Goal: Information Seeking & Learning: Find specific fact

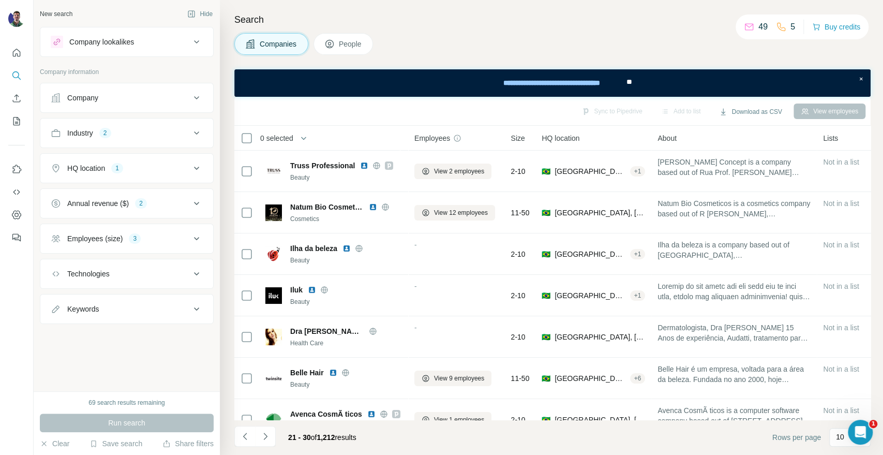
scroll to position [150, 0]
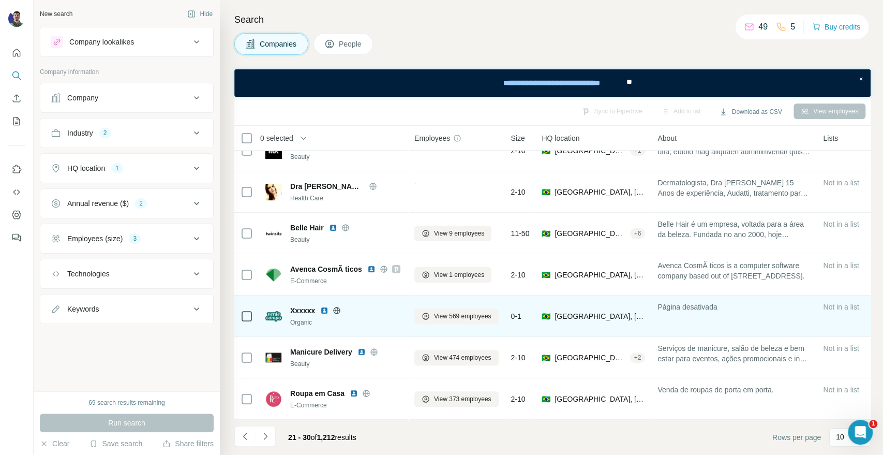
click at [334, 306] on icon at bounding box center [337, 310] width 8 height 8
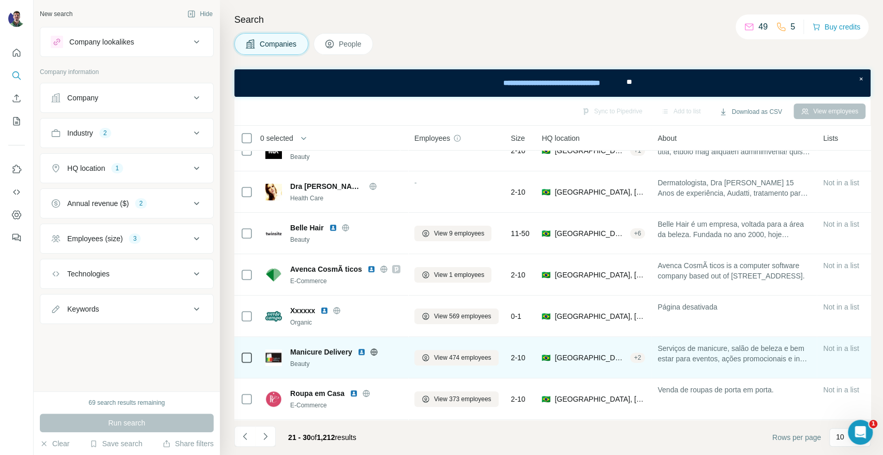
click at [378, 348] on icon at bounding box center [374, 352] width 8 height 8
click at [376, 349] on icon at bounding box center [374, 352] width 8 height 8
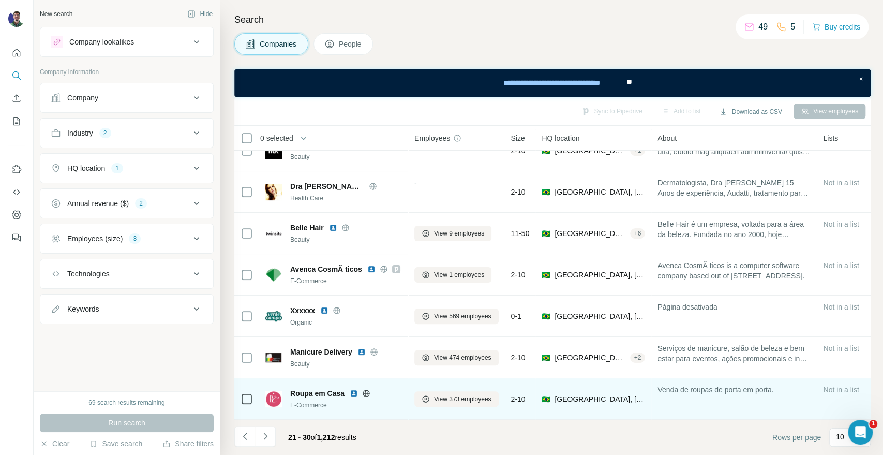
click at [369, 389] on icon at bounding box center [366, 393] width 8 height 8
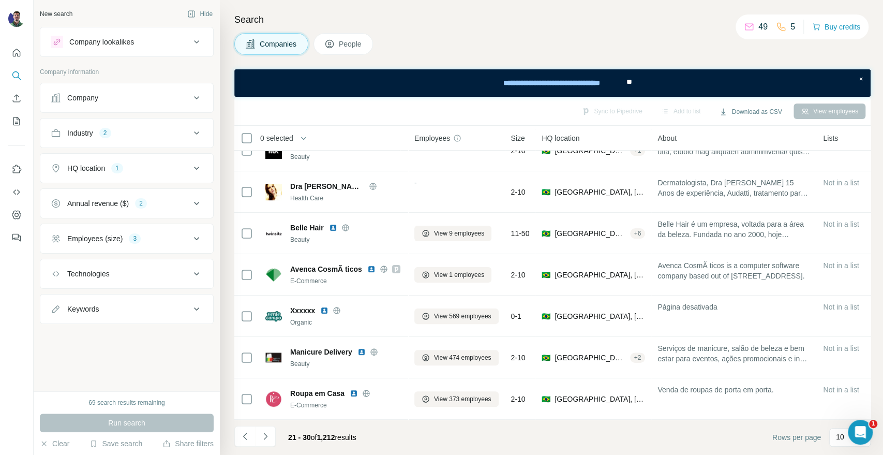
click at [229, 243] on div "Search Companies People Sync to Pipedrive Add to list Download as CSV View empl…" at bounding box center [551, 227] width 663 height 455
click at [633, 38] on div "Companies People" at bounding box center [552, 44] width 636 height 22
click at [223, 136] on div "Search Companies People Sync to Pipedrive Add to list Download as CSV View empl…" at bounding box center [551, 227] width 663 height 455
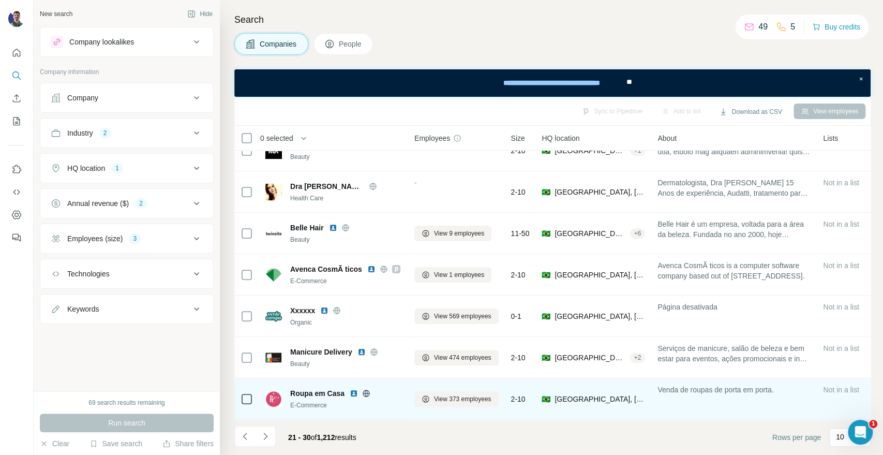
click at [367, 388] on div "Roupa em Casa" at bounding box center [346, 393] width 112 height 10
click at [367, 390] on icon at bounding box center [366, 393] width 3 height 7
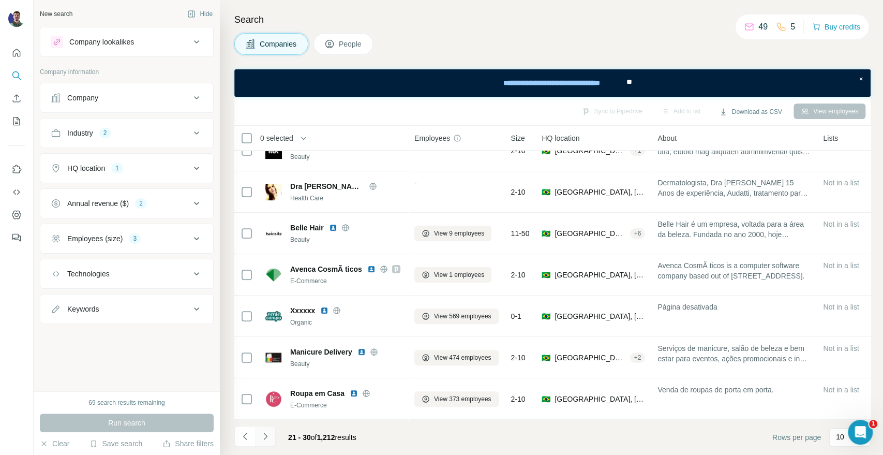
click at [268, 431] on icon "Navigate to next page" at bounding box center [265, 436] width 10 height 10
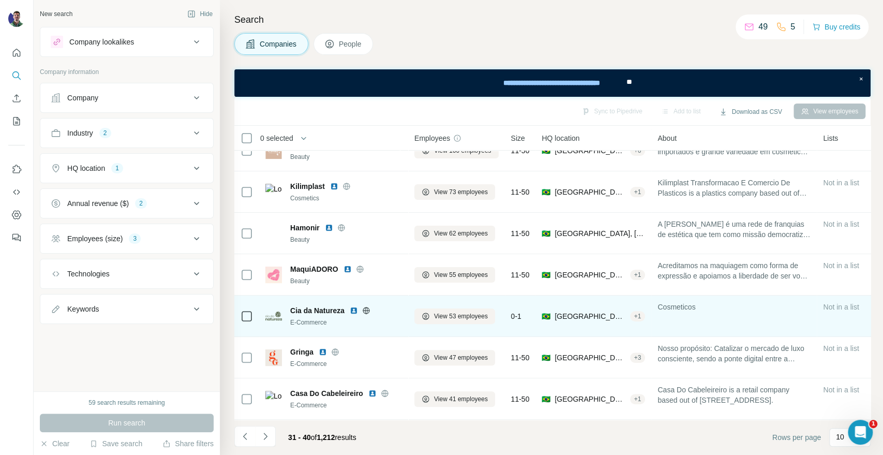
scroll to position [0, 0]
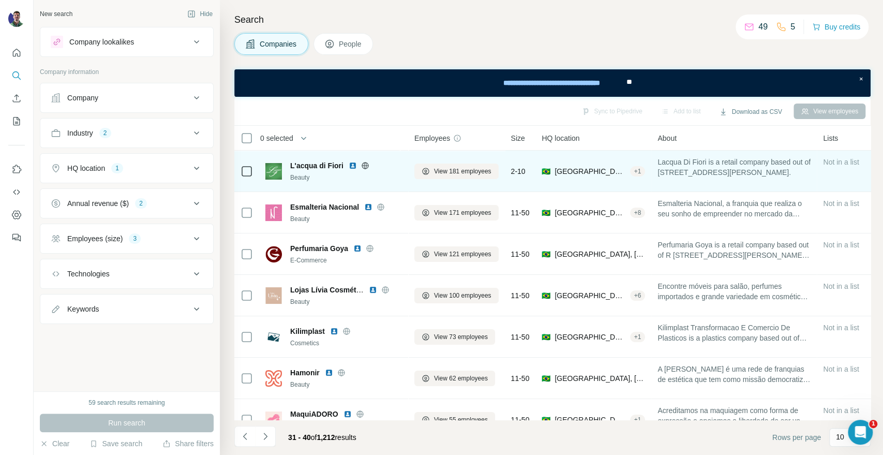
click at [363, 165] on icon at bounding box center [365, 165] width 7 height 1
click at [316, 167] on span "L'acqua di Fiori" at bounding box center [316, 165] width 53 height 10
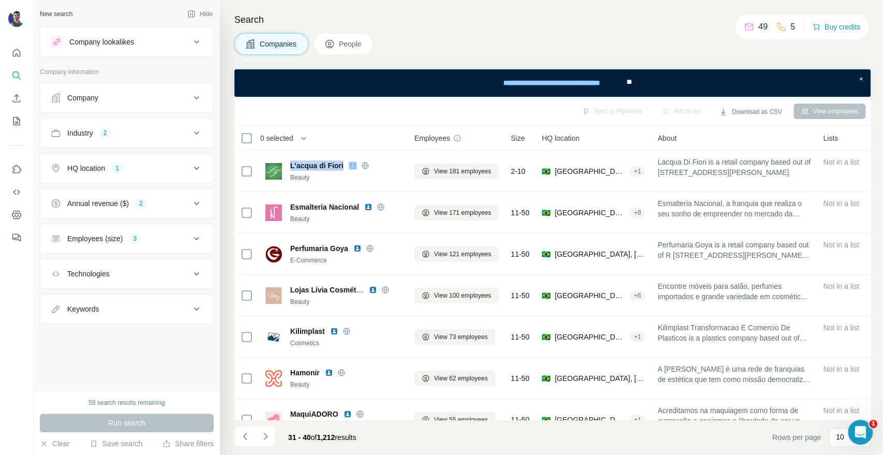
copy span "L'acqua di Fiori"
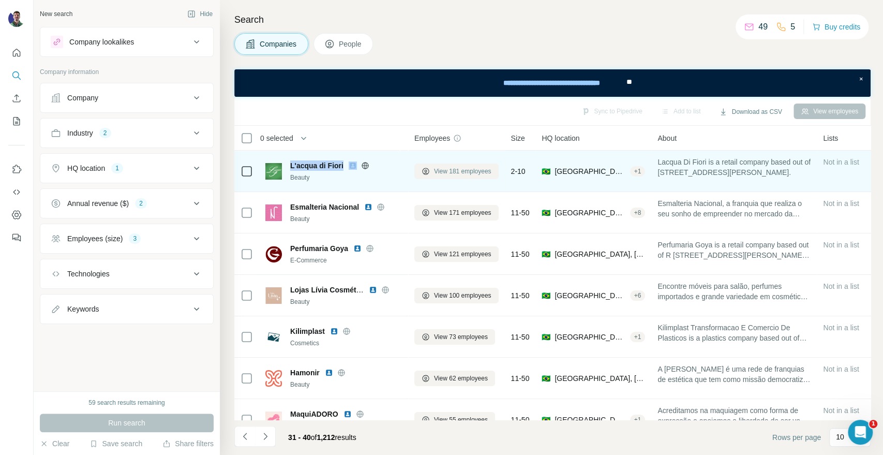
drag, startPoint x: 467, startPoint y: 172, endPoint x: 437, endPoint y: 177, distance: 30.9
click at [437, 177] on button "View 181 employees" at bounding box center [456, 172] width 84 height 16
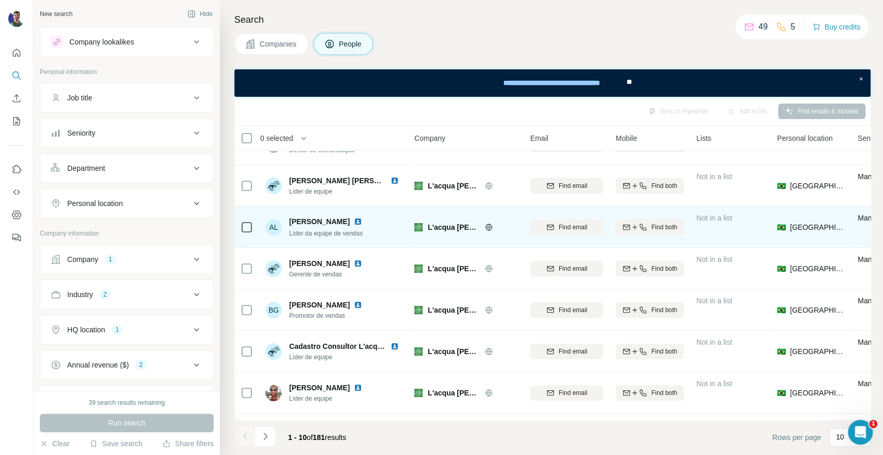
scroll to position [150, 0]
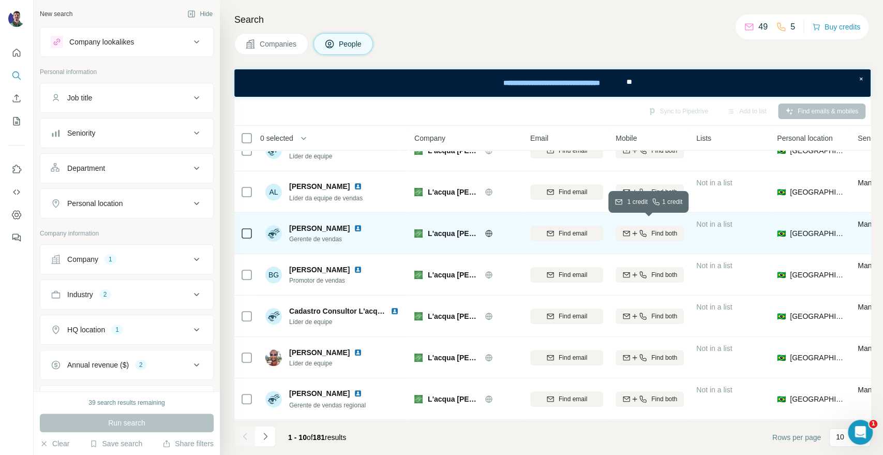
click at [639, 230] on icon "button" at bounding box center [643, 233] width 8 height 8
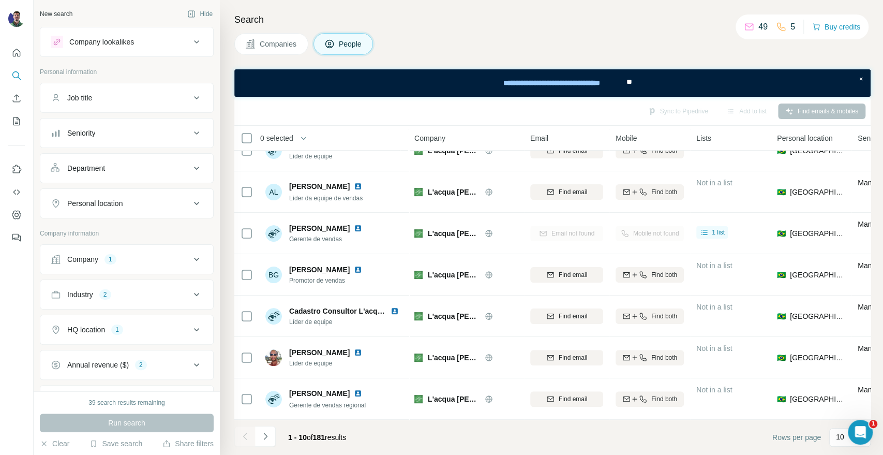
click at [493, 26] on h4 "Search" at bounding box center [552, 19] width 636 height 14
click at [264, 439] on icon "Navigate to next page" at bounding box center [265, 436] width 10 height 10
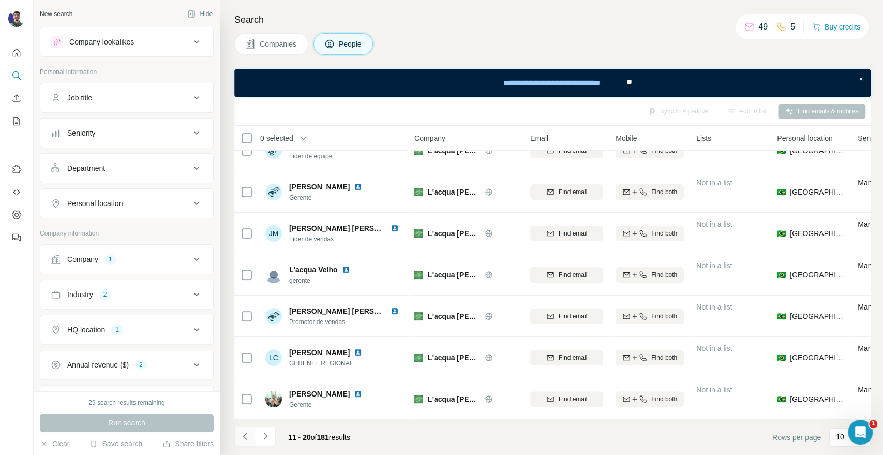
click at [238, 436] on button "Navigate to previous page" at bounding box center [244, 436] width 21 height 21
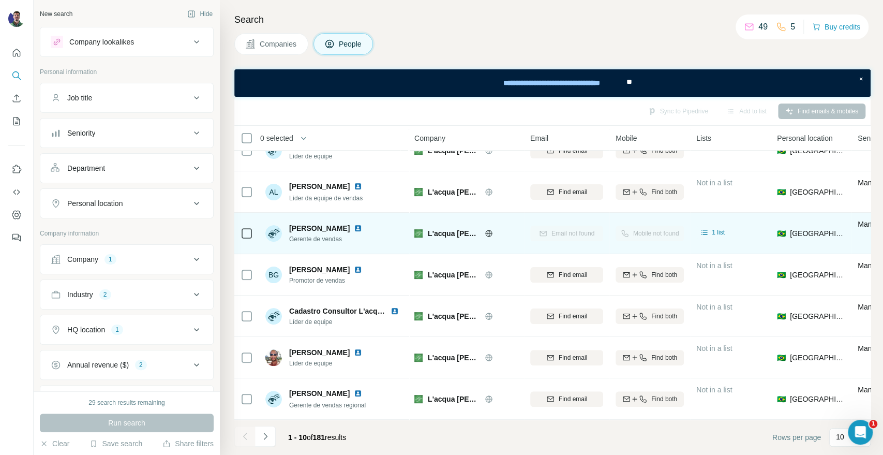
scroll to position [0, 0]
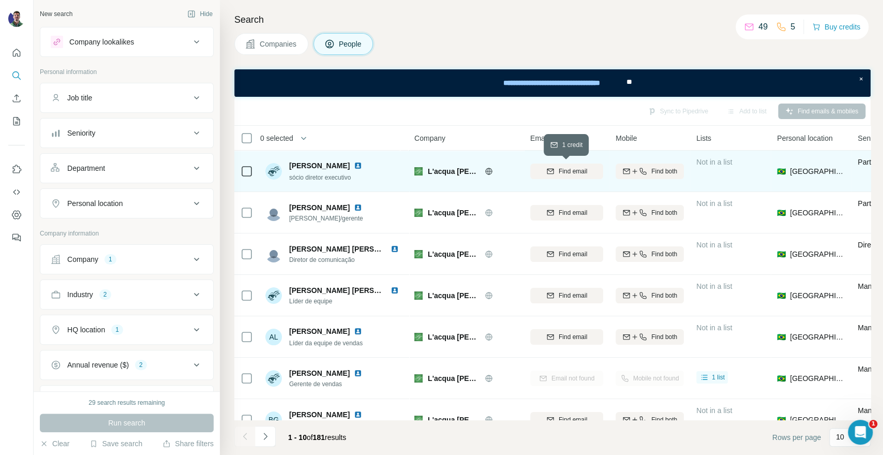
click at [585, 167] on span "Find email" at bounding box center [573, 171] width 28 height 9
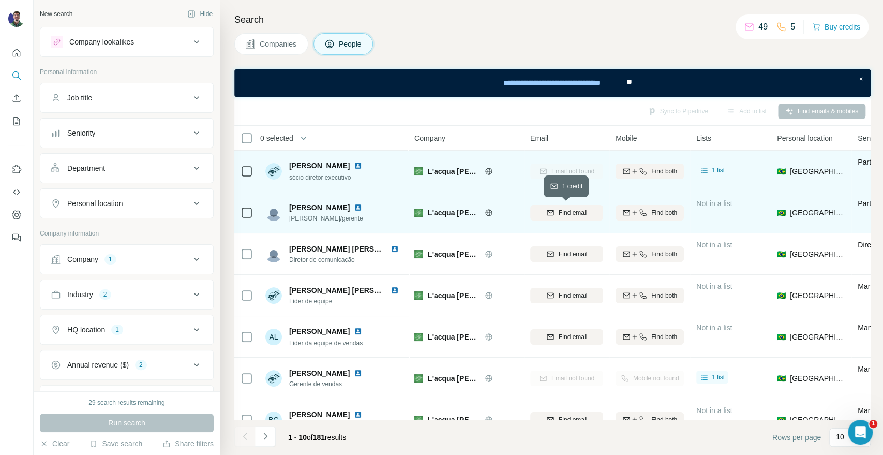
click at [575, 208] on span "Find email" at bounding box center [573, 212] width 28 height 9
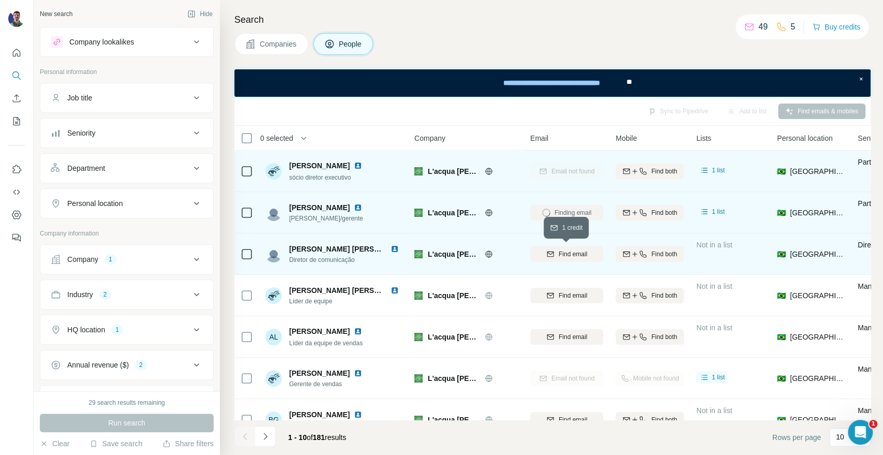
click at [581, 259] on button "Find email" at bounding box center [566, 254] width 73 height 16
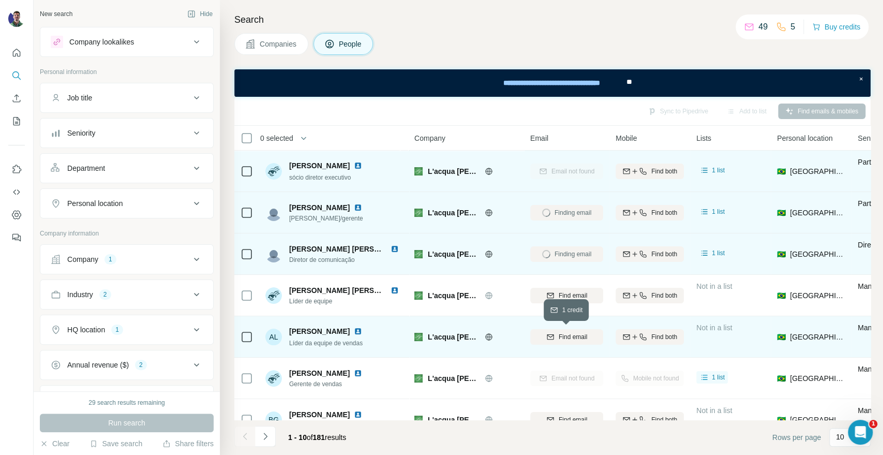
scroll to position [57, 0]
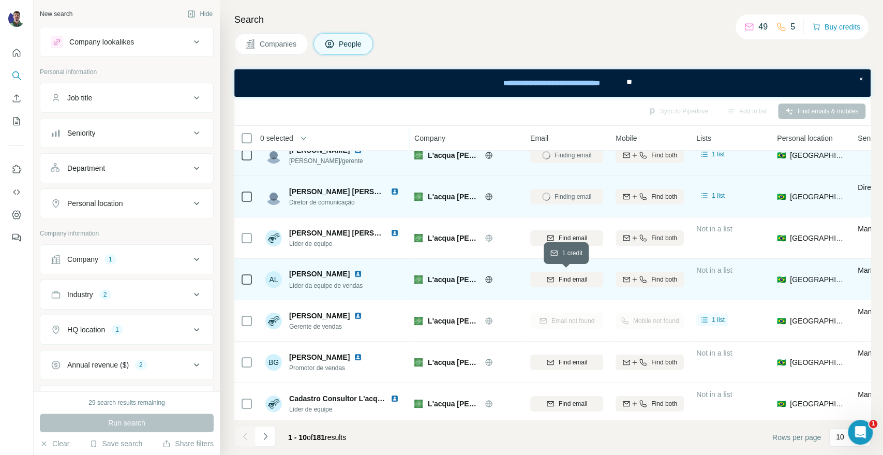
click at [555, 284] on button "Find email" at bounding box center [566, 280] width 73 height 16
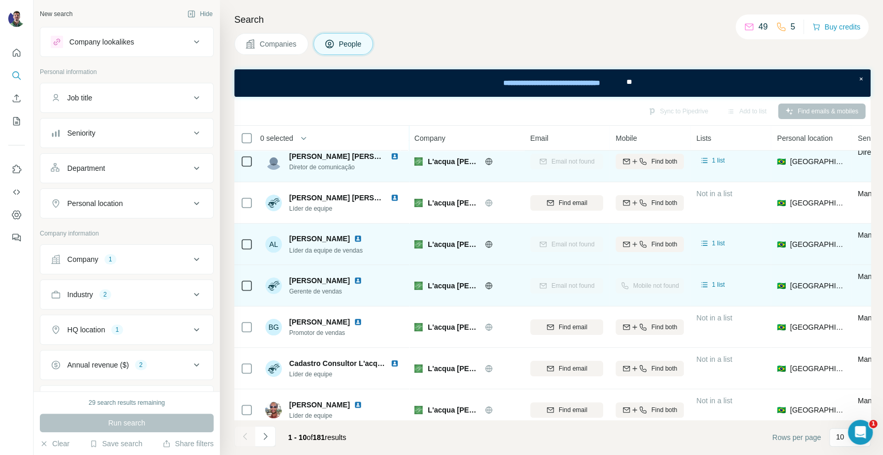
scroll to position [150, 0]
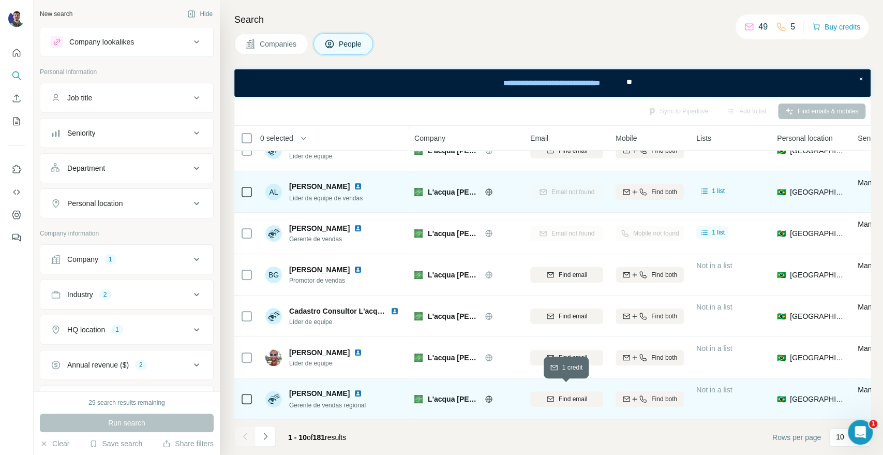
click at [585, 394] on span "Find email" at bounding box center [573, 398] width 28 height 9
click at [356, 389] on img at bounding box center [358, 393] width 8 height 8
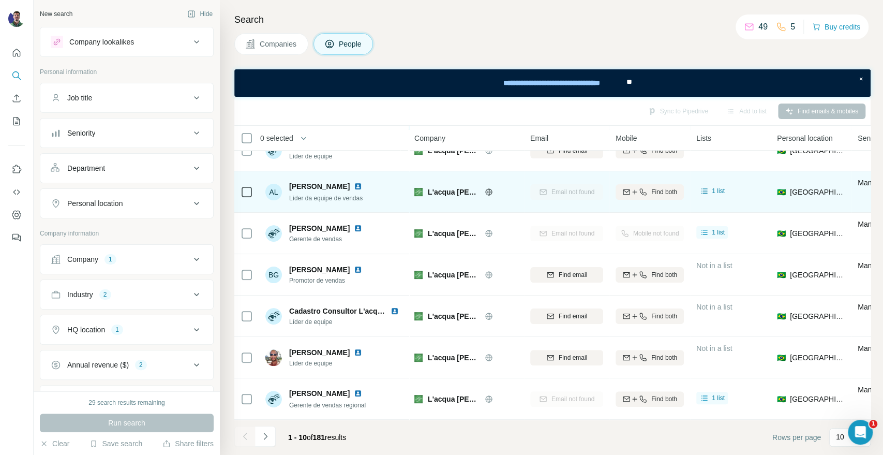
click at [276, 436] on div "1 - 10 of 181 results" at bounding box center [294, 437] width 120 height 23
click at [270, 434] on button "Navigate to next page" at bounding box center [265, 436] width 21 height 21
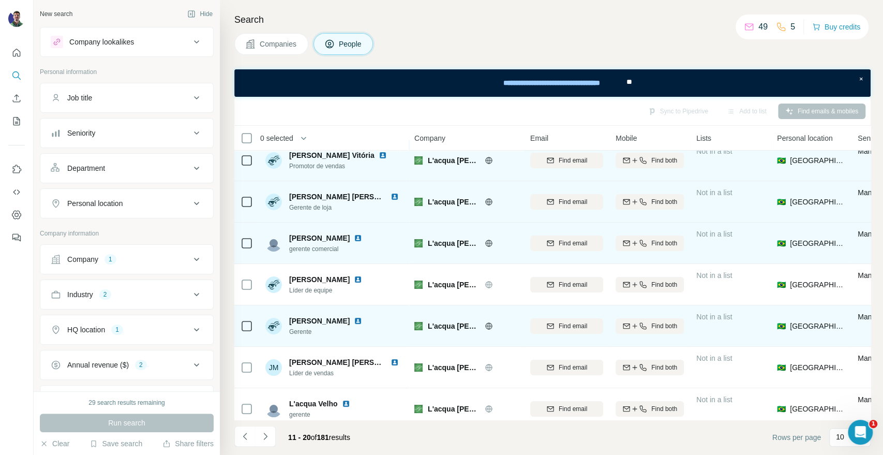
scroll to position [0, 0]
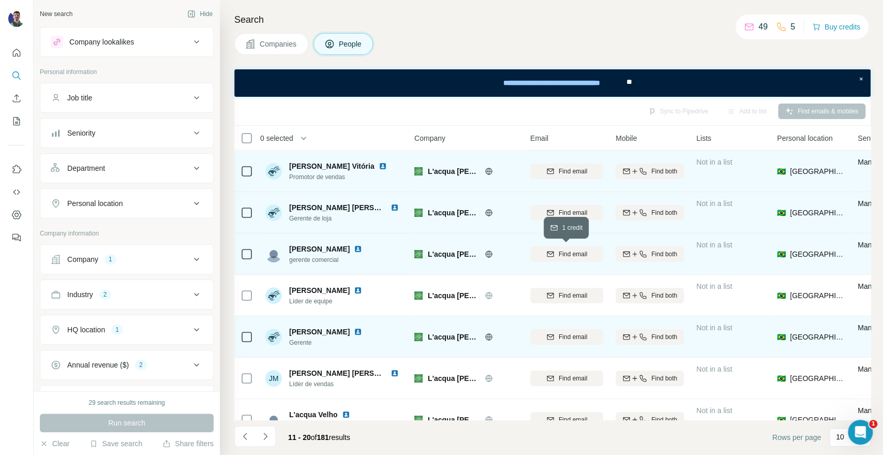
click at [597, 258] on button "Find email" at bounding box center [566, 254] width 73 height 16
click at [619, 37] on div "Companies People" at bounding box center [552, 44] width 636 height 22
click at [264, 441] on button "Navigate to next page" at bounding box center [265, 436] width 21 height 21
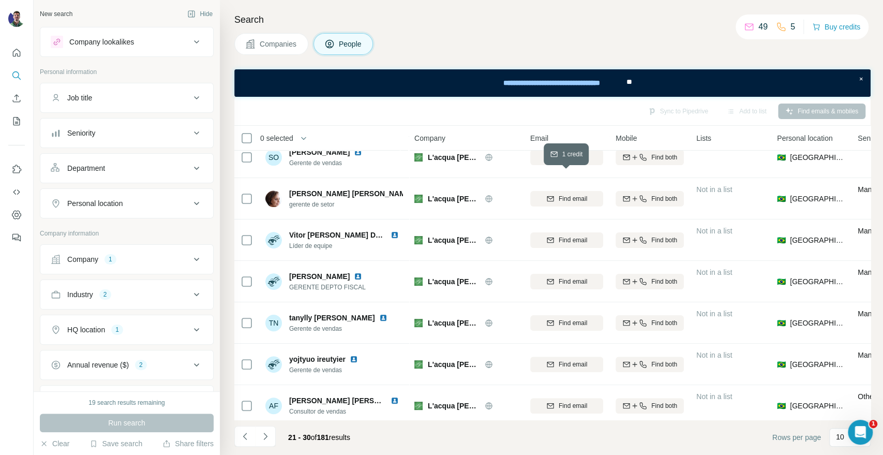
scroll to position [150, 0]
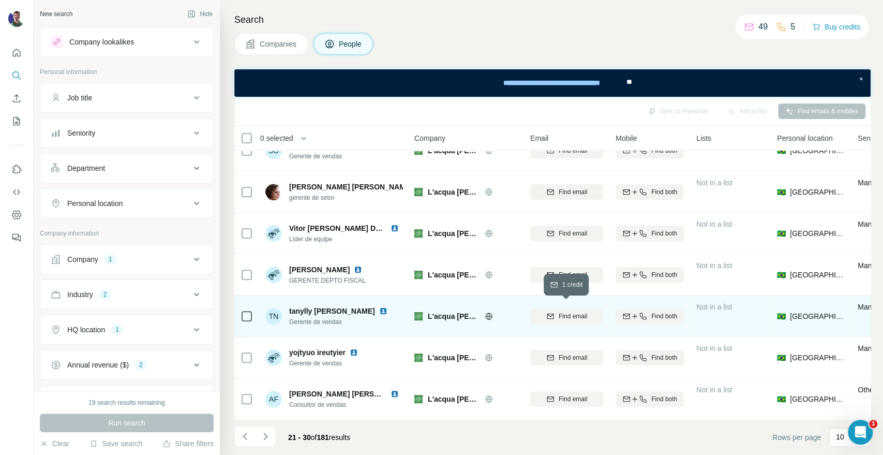
click at [584, 312] on span "Find email" at bounding box center [573, 316] width 28 height 9
click at [227, 76] on div "Search Companies People Sync to Pipedrive Add to list Find emails & mobiles 0 s…" at bounding box center [551, 227] width 663 height 455
click at [262, 438] on icon "Navigate to next page" at bounding box center [265, 436] width 10 height 10
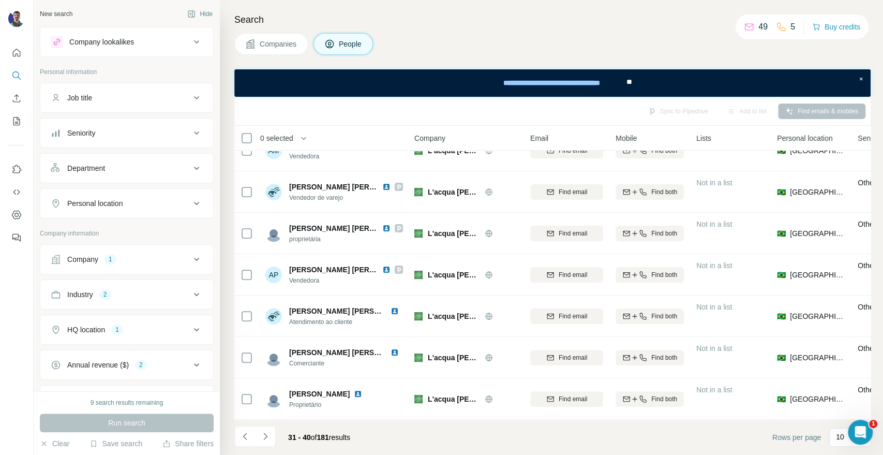
click at [270, 49] on button "Companies" at bounding box center [271, 44] width 74 height 22
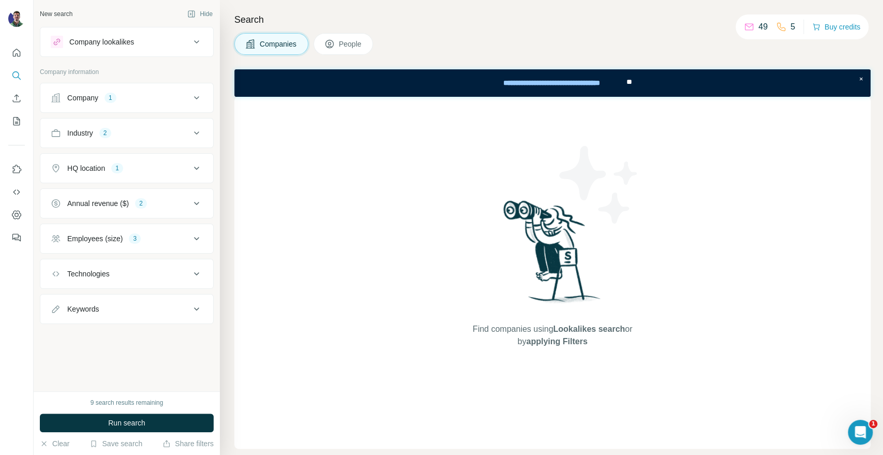
click at [141, 93] on div "Company 1" at bounding box center [121, 98] width 140 height 10
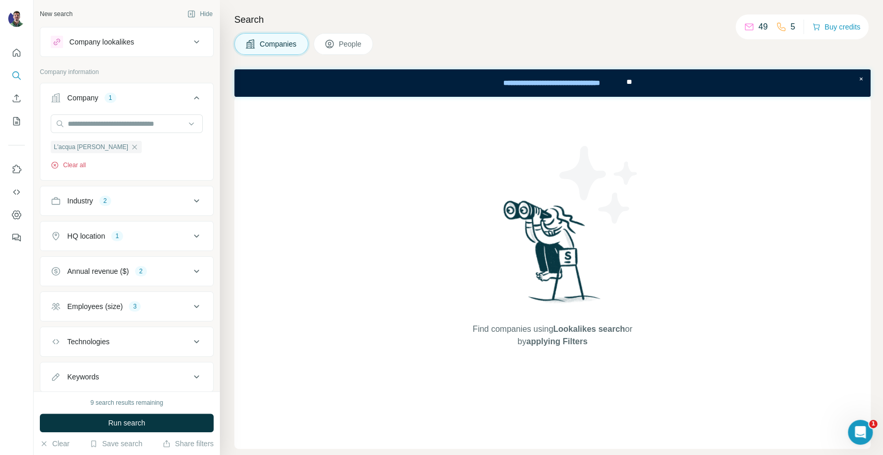
click at [83, 166] on button "Clear all" at bounding box center [68, 164] width 35 height 9
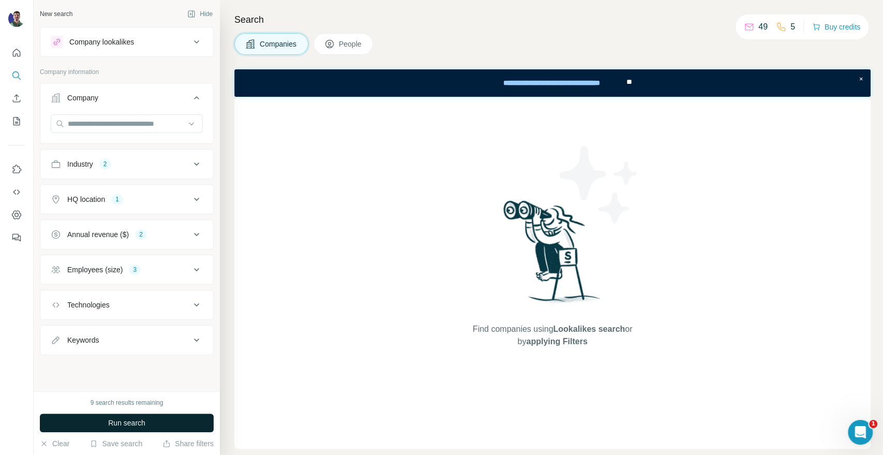
click at [189, 423] on button "Run search" at bounding box center [127, 422] width 174 height 19
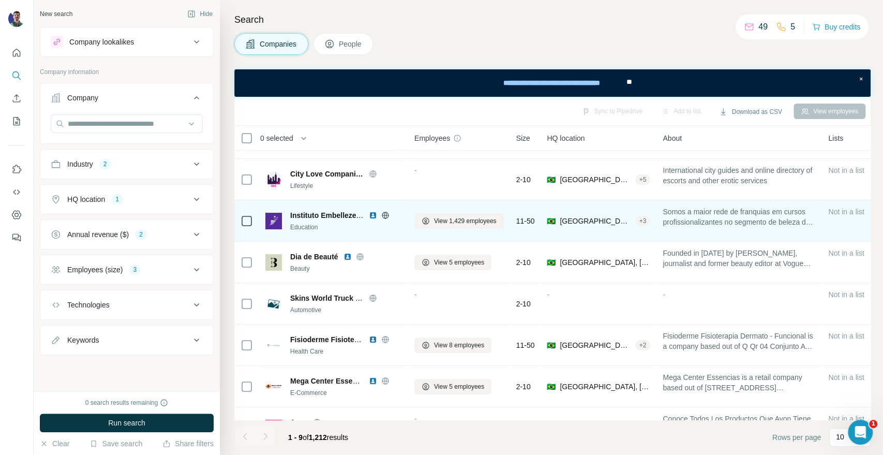
scroll to position [109, 0]
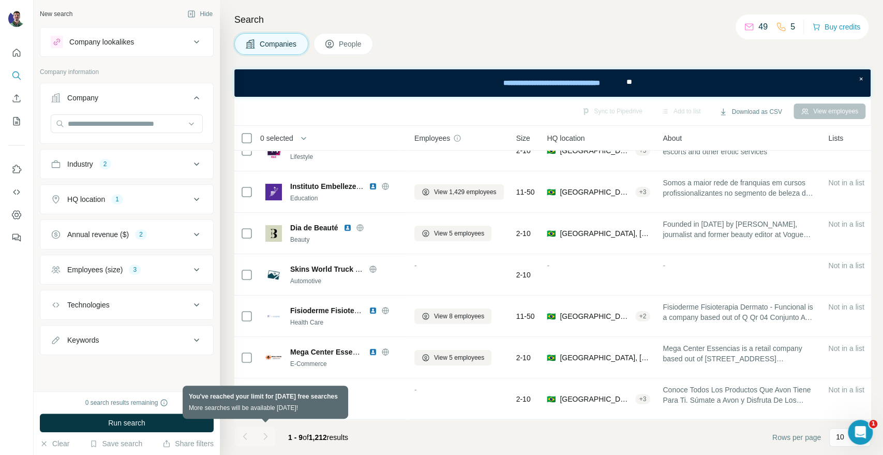
click at [259, 443] on div at bounding box center [265, 436] width 21 height 21
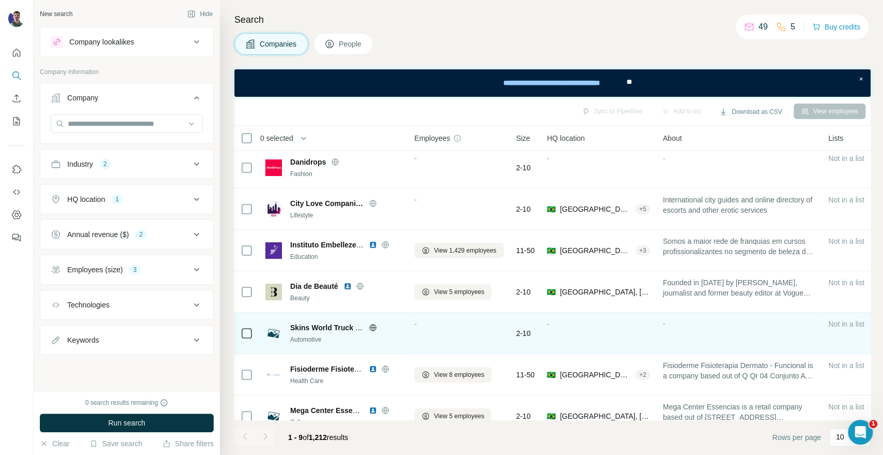
scroll to position [0, 0]
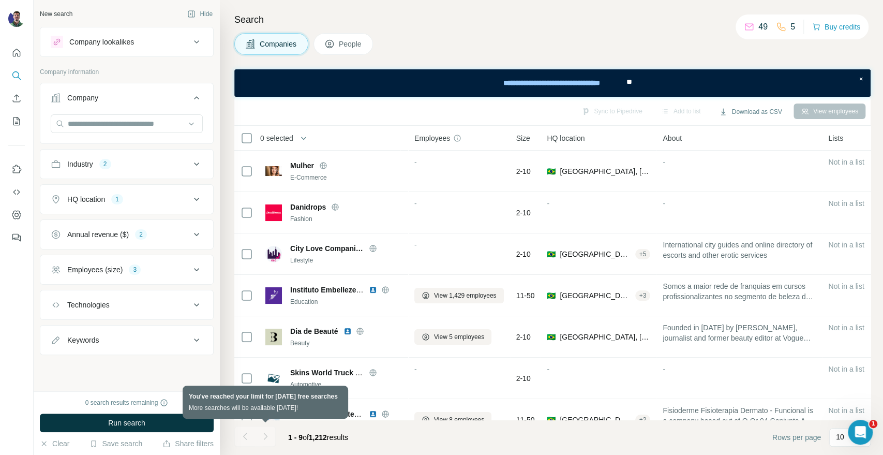
click at [268, 440] on div at bounding box center [265, 436] width 21 height 21
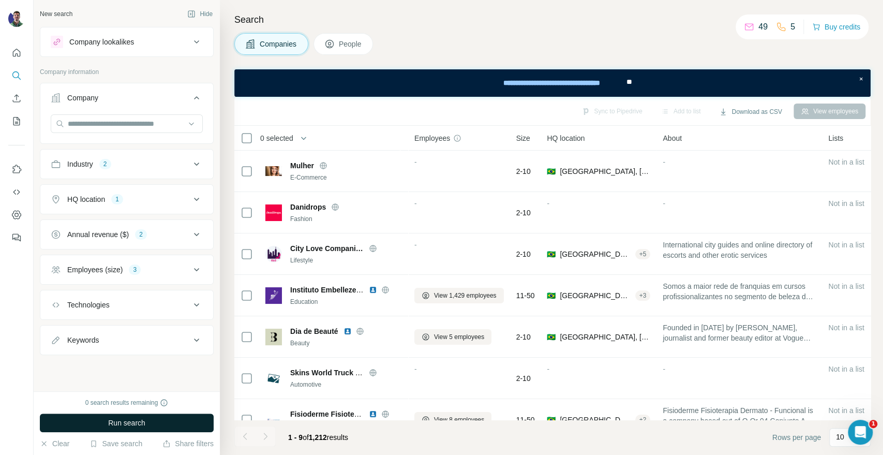
click at [177, 419] on button "Run search" at bounding box center [127, 422] width 174 height 19
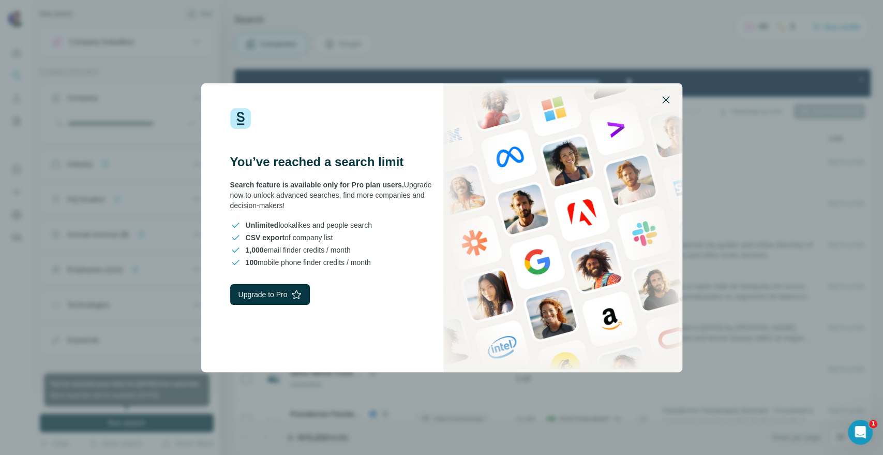
click at [666, 98] on icon "button" at bounding box center [666, 100] width 12 height 12
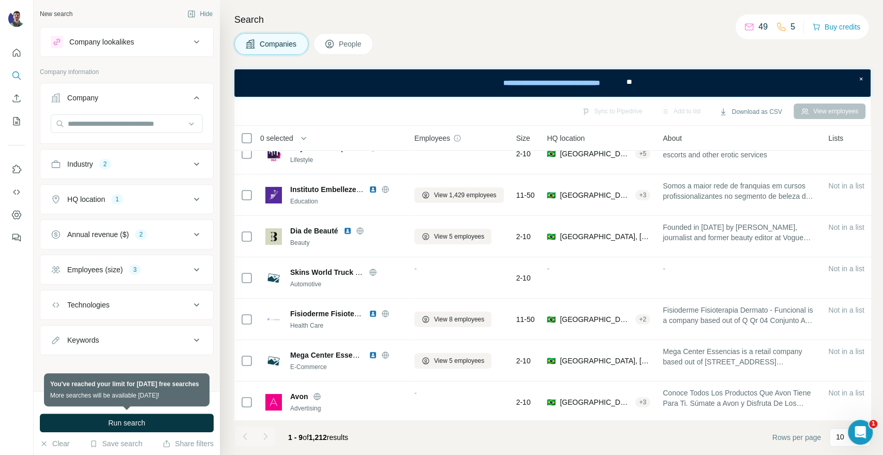
scroll to position [109, 0]
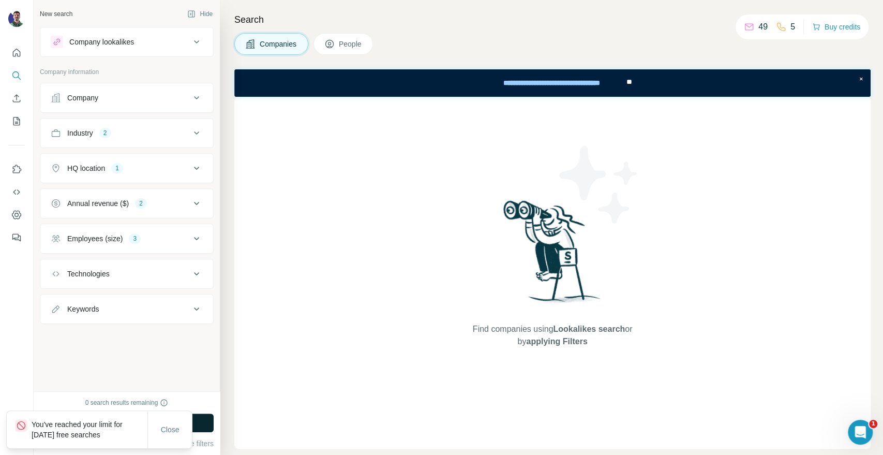
click at [209, 422] on button "Run search" at bounding box center [127, 422] width 174 height 19
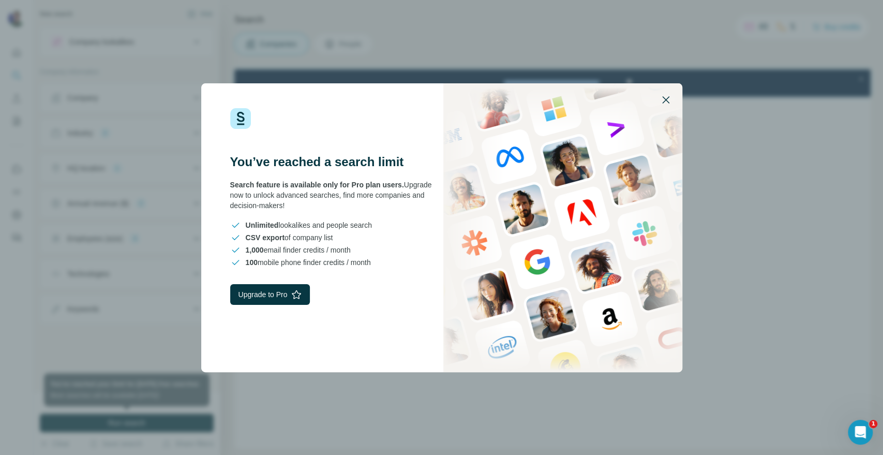
click at [668, 94] on icon "button" at bounding box center [666, 100] width 12 height 12
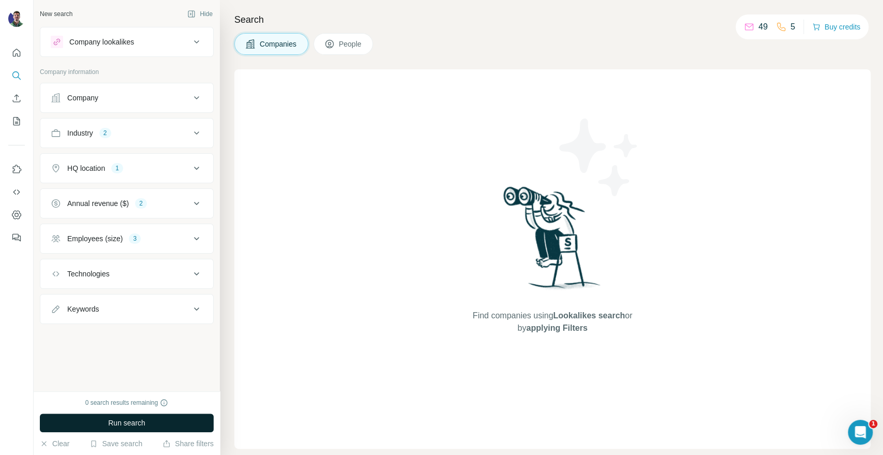
click at [197, 422] on button "Run search" at bounding box center [127, 422] width 174 height 19
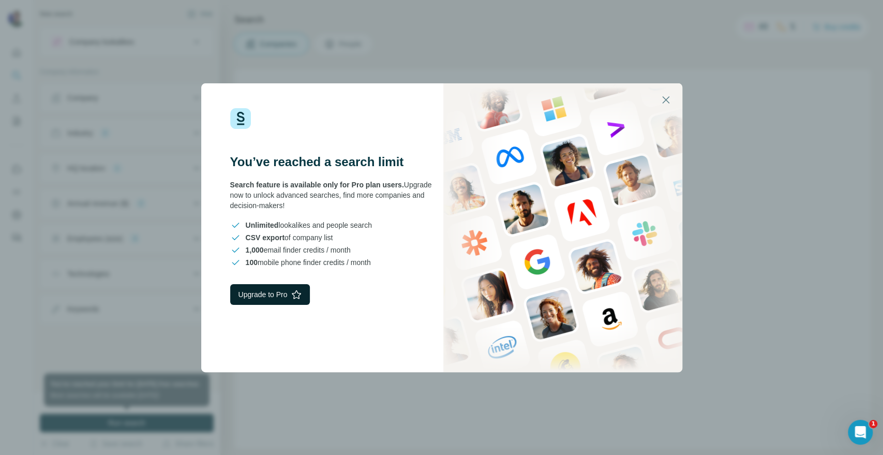
click at [251, 294] on button "Upgrade to Pro" at bounding box center [270, 294] width 80 height 21
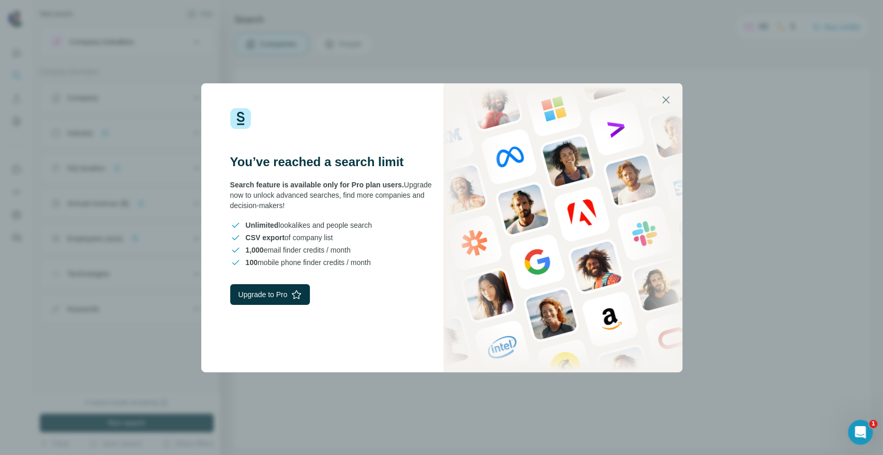
click at [137, 195] on div "You’ve reached a search limit Search feature is available only for Pro plan use…" at bounding box center [441, 227] width 883 height 455
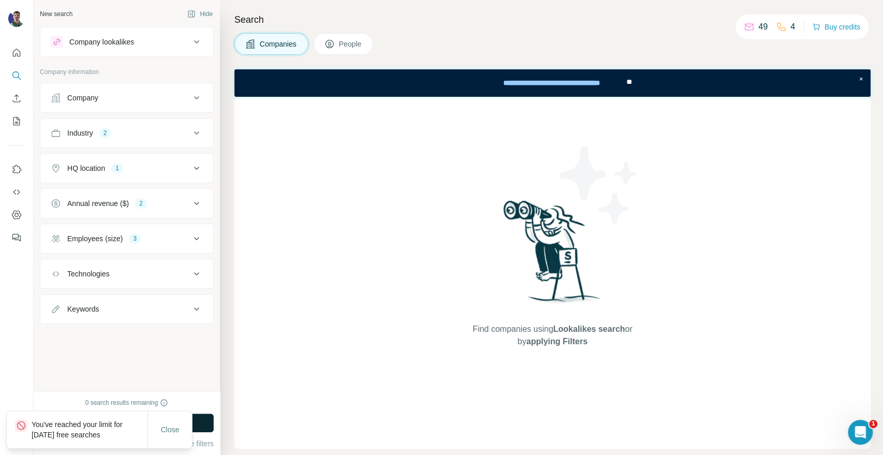
click at [200, 418] on button "Run search" at bounding box center [127, 422] width 174 height 19
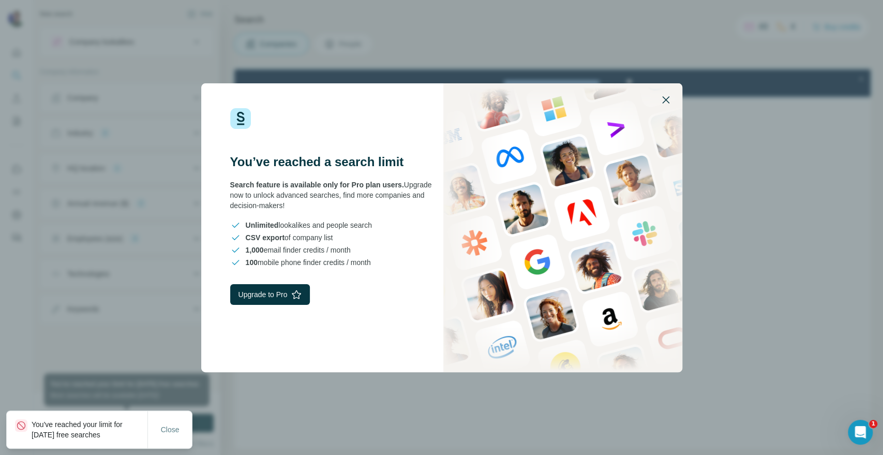
click at [665, 98] on icon "button" at bounding box center [666, 100] width 12 height 12
